Goal: Navigation & Orientation: Find specific page/section

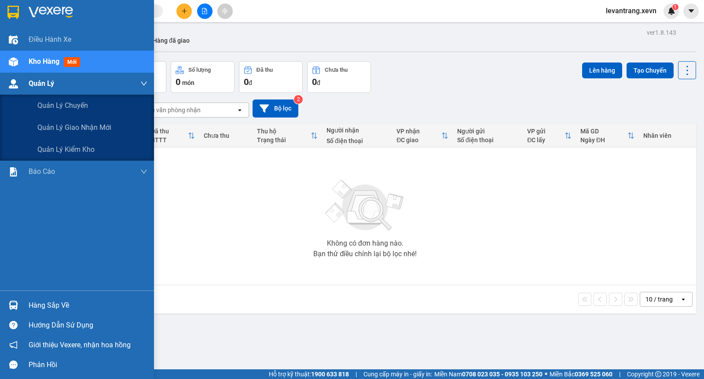
click at [15, 87] on img at bounding box center [13, 83] width 9 height 9
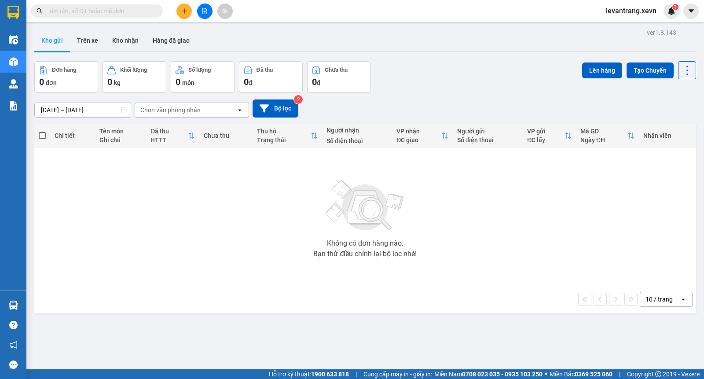
click at [62, 40] on button "Kho gửi" at bounding box center [52, 40] width 36 height 21
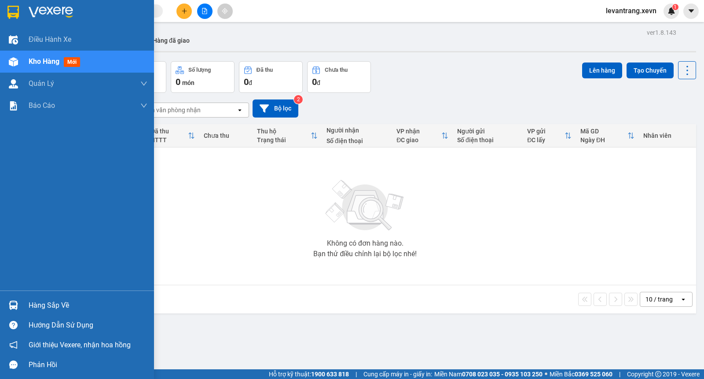
click at [24, 300] on div "Hàng sắp về" at bounding box center [77, 305] width 154 height 20
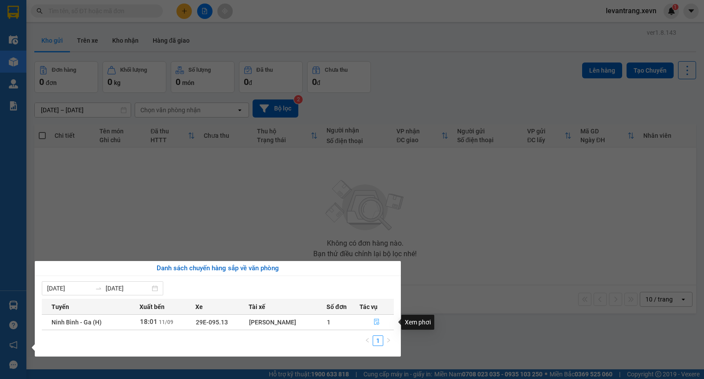
click at [375, 323] on icon "file-done" at bounding box center [377, 322] width 6 height 6
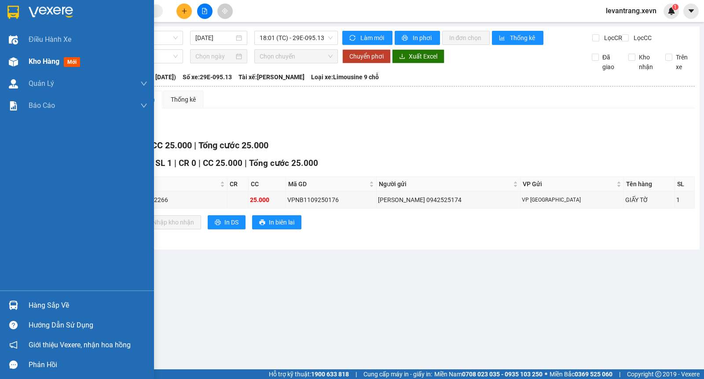
click at [12, 62] on img at bounding box center [13, 61] width 9 height 9
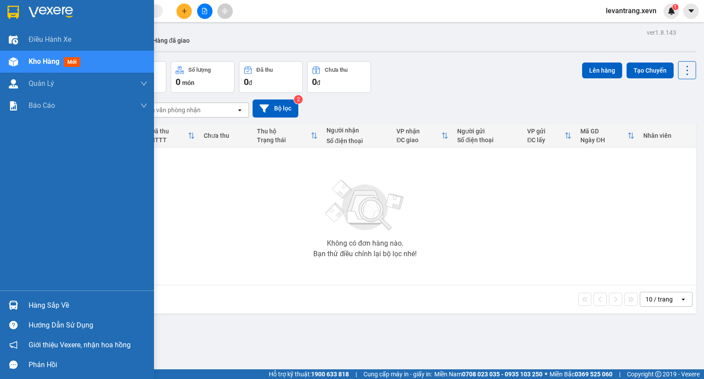
click at [15, 304] on img at bounding box center [13, 305] width 9 height 9
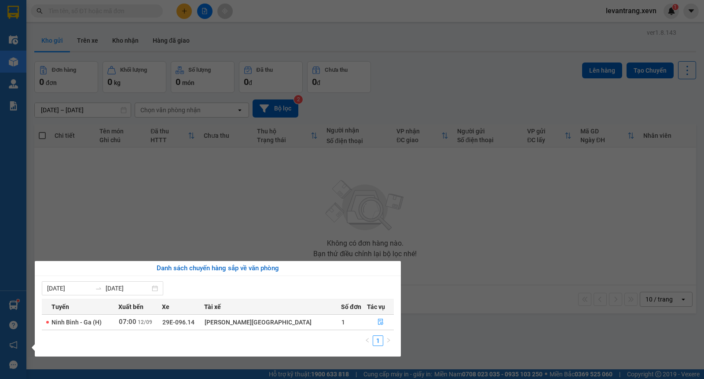
drag, startPoint x: 94, startPoint y: 197, endPoint x: 93, endPoint y: 193, distance: 4.5
click at [94, 196] on section "Kết quả tìm kiếm ( 0 ) Bộ lọc No Data levantrang.xevn 1 Điều hành xe Kho hàng m…" at bounding box center [352, 189] width 704 height 379
